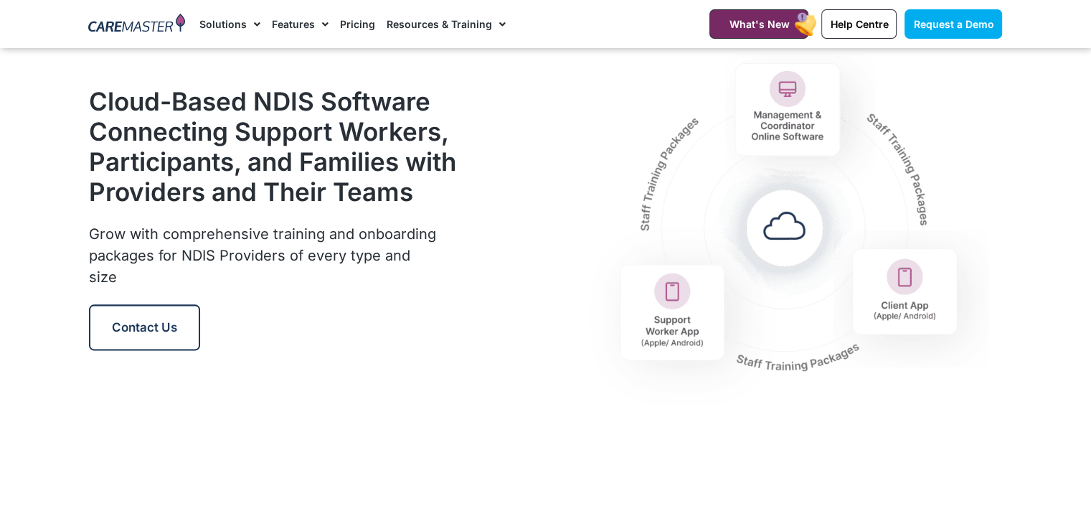
scroll to position [1721, 0]
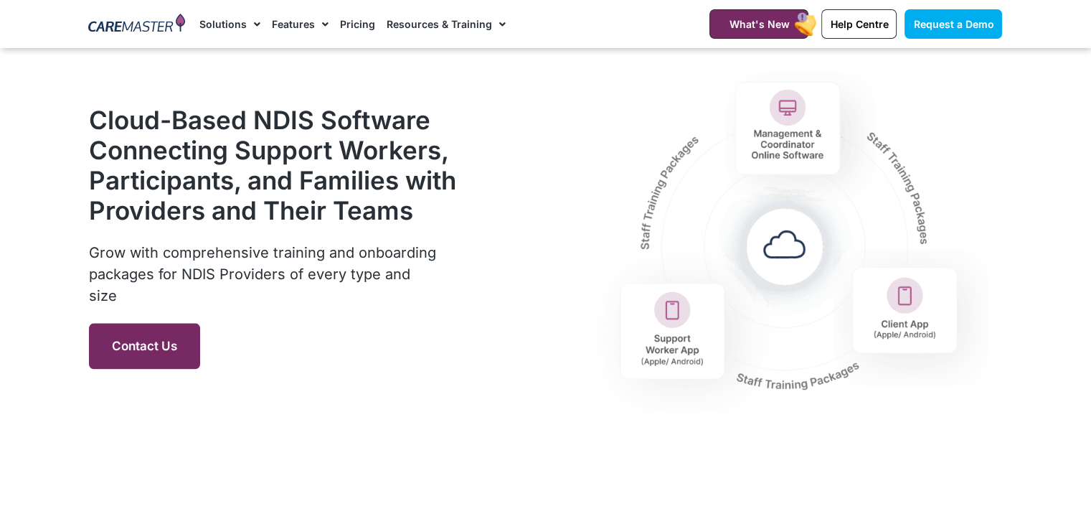
click at [128, 353] on span "Contact Us" at bounding box center [144, 346] width 65 height 14
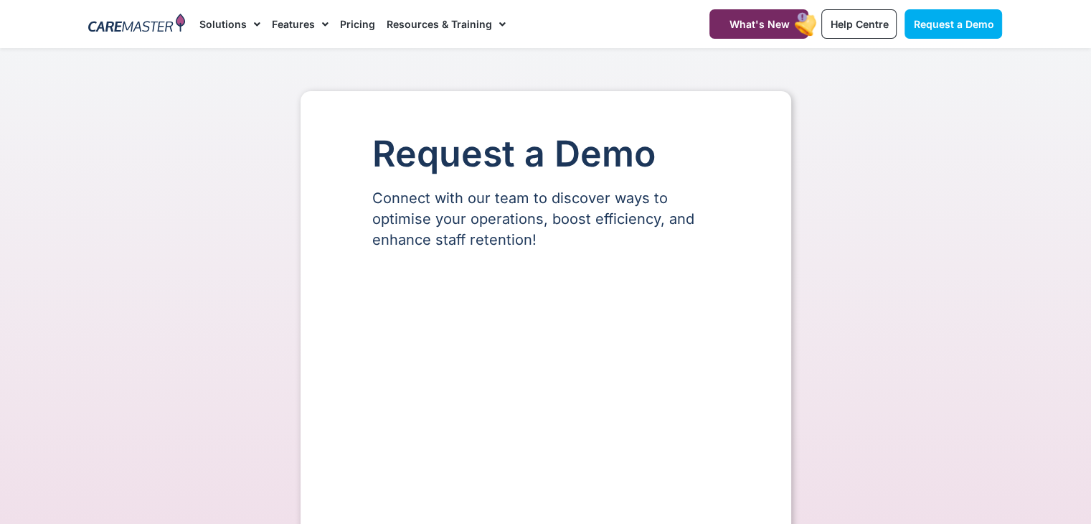
select select "**"
